Goal: Check status: Check status

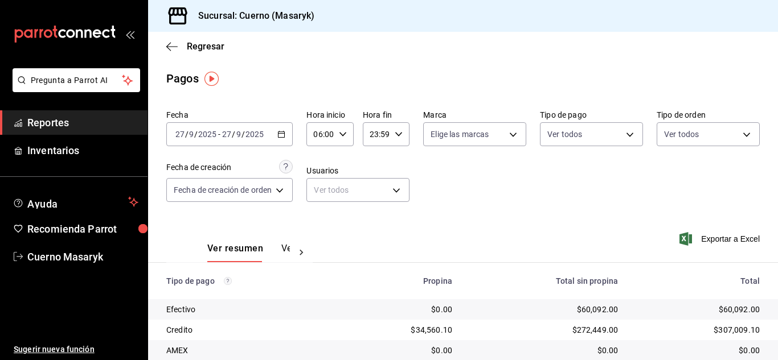
click at [347, 133] on div "06:00 Hora inicio" at bounding box center [329, 134] width 47 height 24
click at [320, 191] on span "07" at bounding box center [319, 190] width 5 height 9
click at [253, 130] on div at bounding box center [389, 180] width 778 height 360
click at [253, 132] on input "2025" at bounding box center [254, 134] width 19 height 9
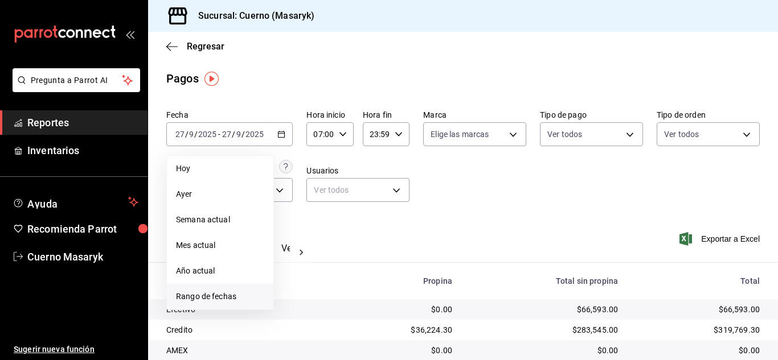
click at [239, 296] on span "Rango de fechas" at bounding box center [220, 297] width 88 height 12
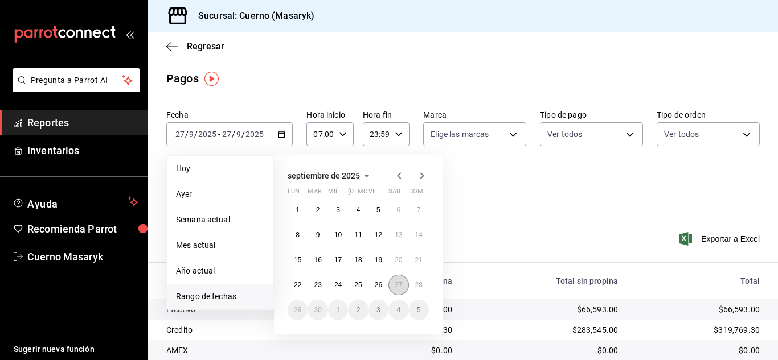
click at [392, 289] on button "27" at bounding box center [398, 285] width 20 height 21
click at [417, 285] on abbr "28" at bounding box center [418, 285] width 7 height 8
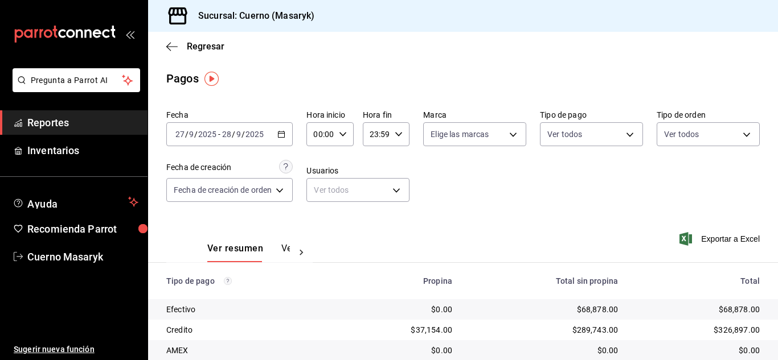
click at [333, 126] on input "00:00" at bounding box center [319, 134] width 27 height 23
click at [317, 212] on span "06" at bounding box center [319, 213] width 5 height 9
click at [464, 202] on div at bounding box center [389, 180] width 778 height 360
click at [329, 133] on input "06:00" at bounding box center [319, 134] width 27 height 23
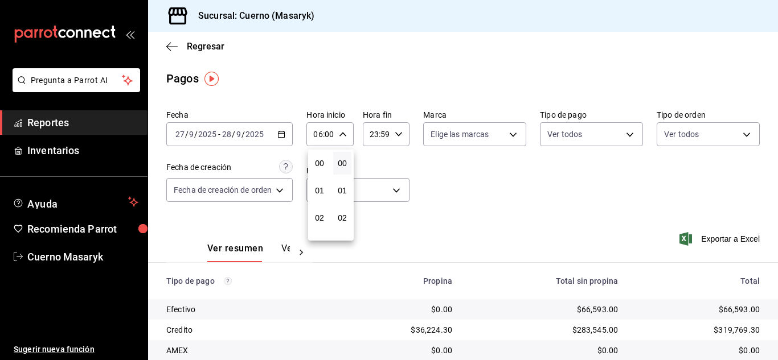
scroll to position [164, 0]
click at [320, 194] on span "07" at bounding box center [319, 190] width 5 height 9
type input "07:00"
click at [630, 228] on div at bounding box center [389, 180] width 778 height 360
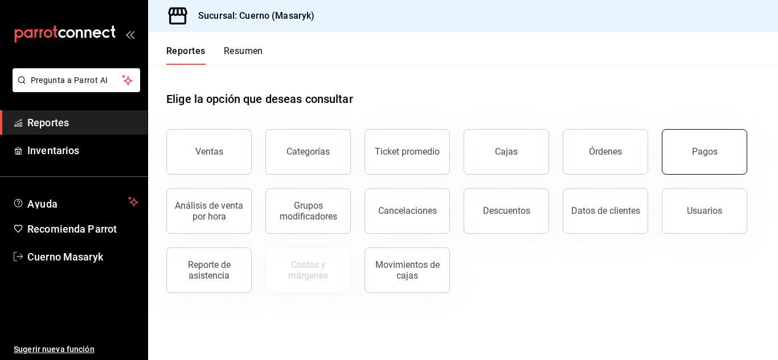
click at [728, 154] on button "Pagos" at bounding box center [704, 152] width 85 height 46
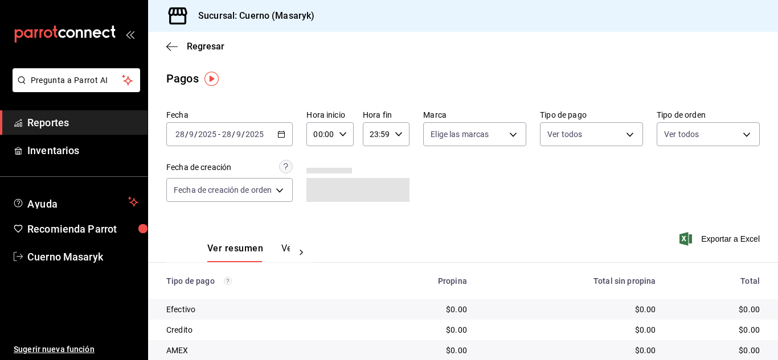
click at [252, 133] on input "2025" at bounding box center [254, 134] width 19 height 9
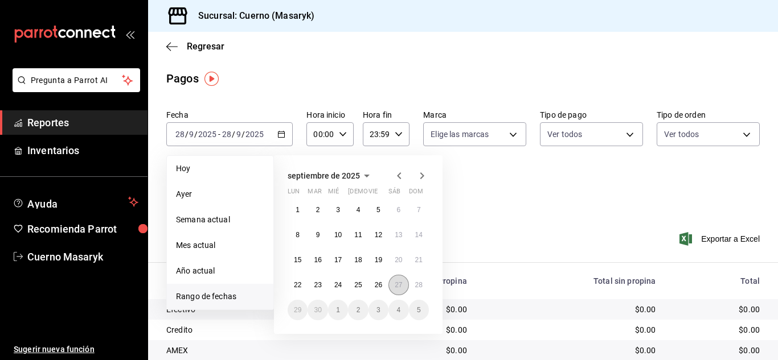
click at [395, 290] on button "27" at bounding box center [398, 285] width 20 height 21
click at [418, 286] on abbr "28" at bounding box center [418, 285] width 7 height 8
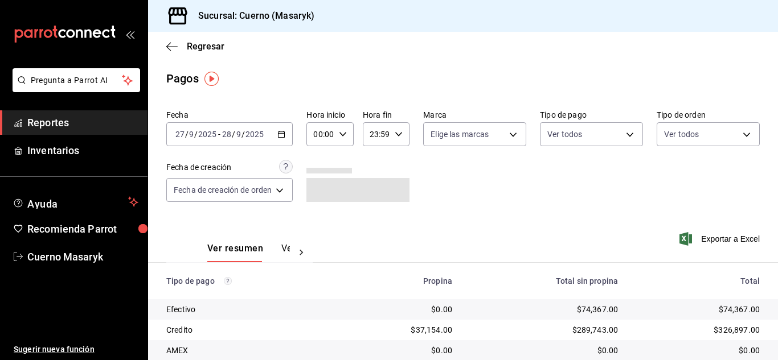
click at [335, 134] on div "00:00 Hora inicio" at bounding box center [329, 134] width 47 height 24
click at [318, 212] on span "06" at bounding box center [319, 213] width 5 height 9
type input "06:00"
click at [503, 220] on div at bounding box center [389, 180] width 778 height 360
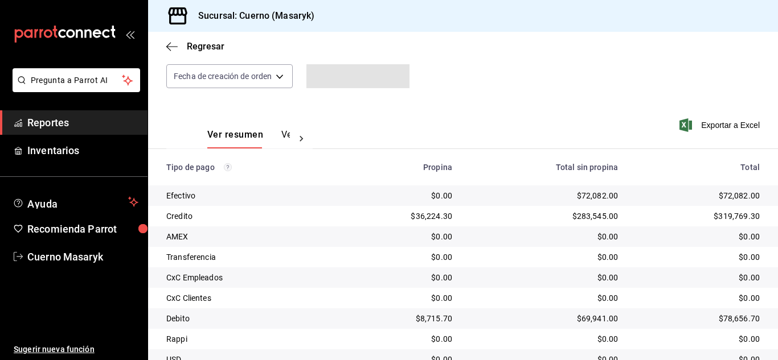
scroll to position [163, 0]
